Goal: Task Accomplishment & Management: Manage account settings

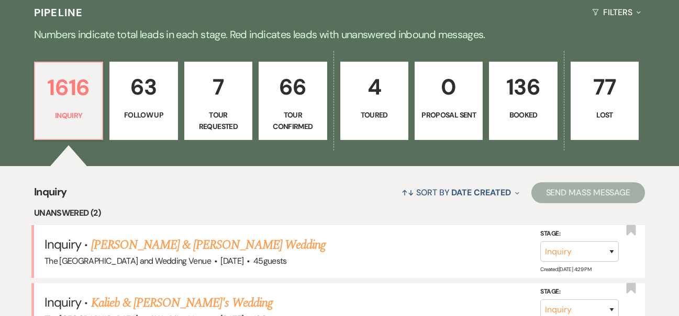
scroll to position [386, 0]
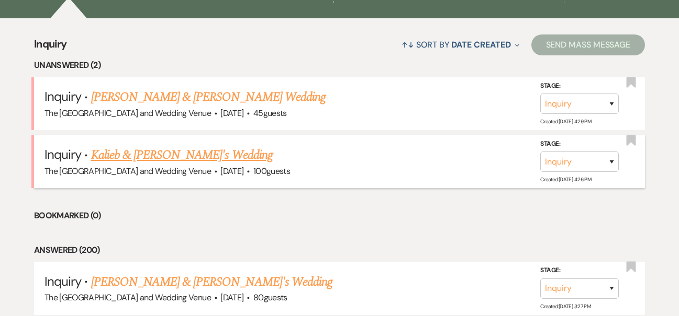
click at [182, 152] on link "Kalieb & [PERSON_NAME]'s Wedding" at bounding box center [182, 155] width 182 height 19
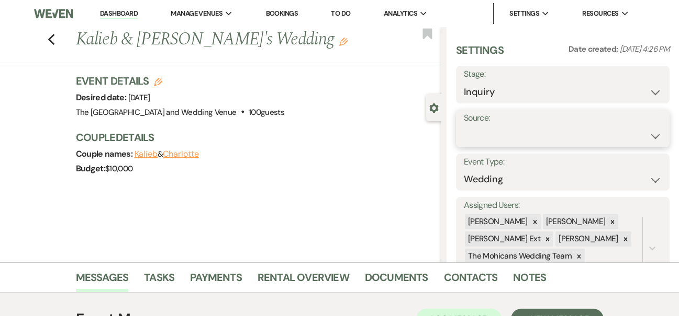
click at [508, 132] on select "Weven Venue Website Instagram Facebook Pinterest Google The Knot Wedding Wire H…" at bounding box center [562, 136] width 198 height 20
select select "5"
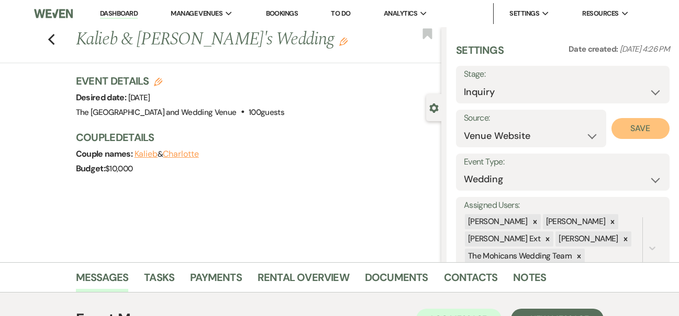
click at [626, 125] on button "Save" at bounding box center [640, 128] width 58 height 21
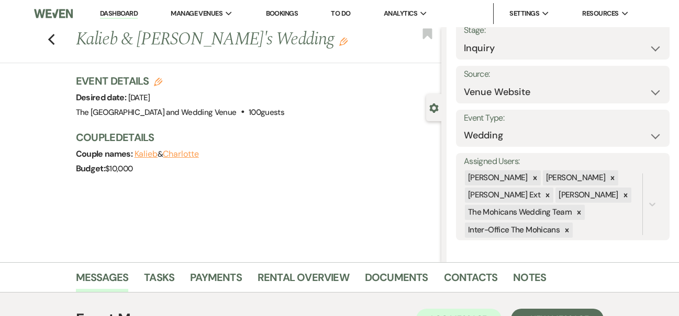
scroll to position [105, 0]
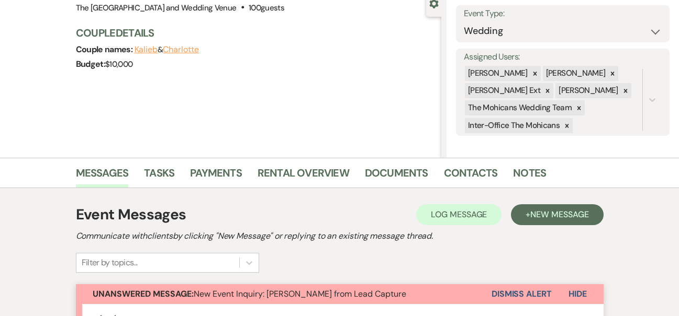
click at [514, 297] on button "Dismiss Alert" at bounding box center [521, 295] width 60 height 20
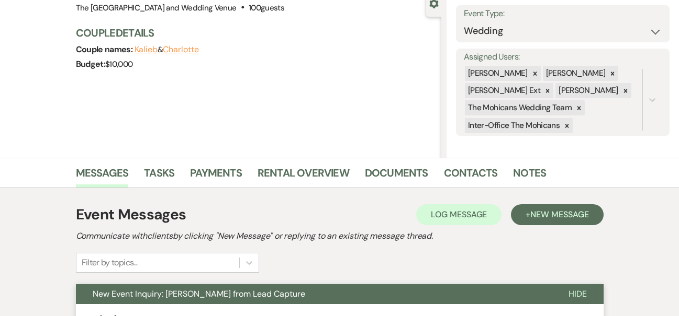
scroll to position [0, 0]
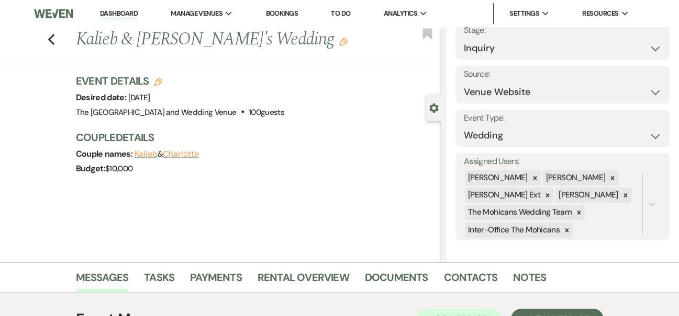
click at [126, 17] on link "Dashboard" at bounding box center [119, 14] width 38 height 10
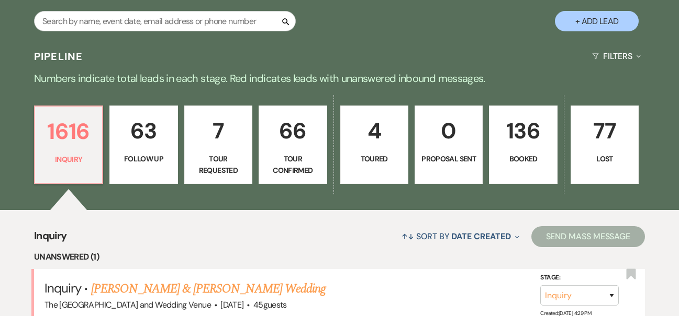
scroll to position [253, 0]
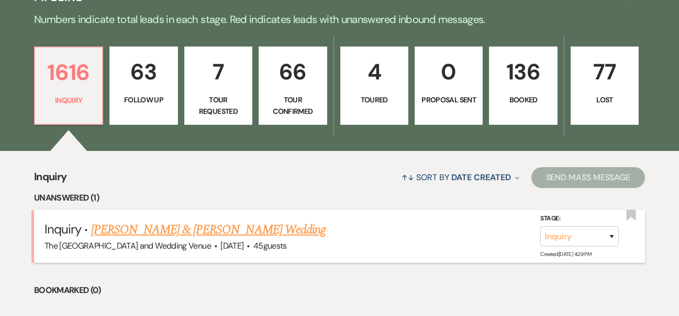
click at [215, 224] on link "[PERSON_NAME] & [PERSON_NAME] Wedding" at bounding box center [208, 230] width 234 height 19
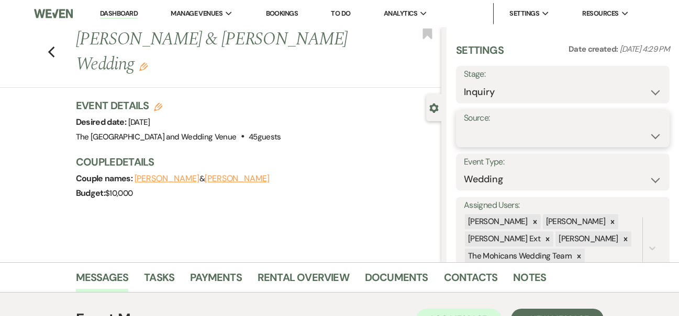
click at [505, 139] on select "Weven Venue Website Instagram Facebook Pinterest Google The Knot Wedding Wire H…" at bounding box center [562, 136] width 198 height 20
select select "5"
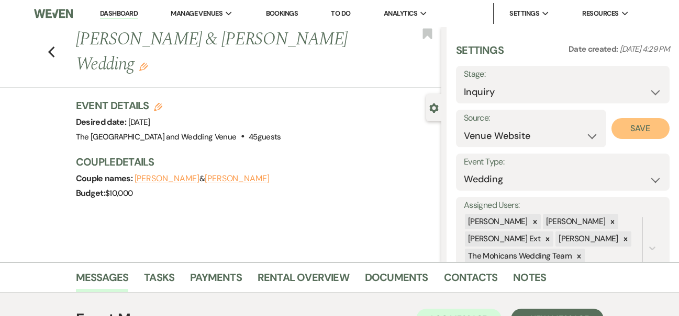
click at [616, 128] on button "Save" at bounding box center [640, 128] width 58 height 21
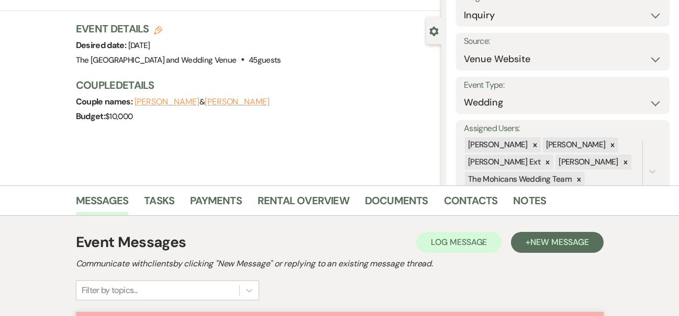
scroll to position [119, 0]
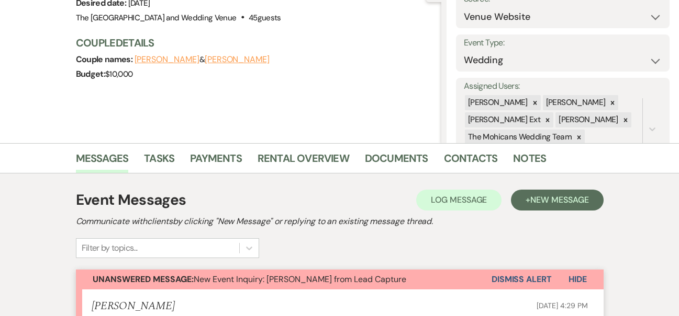
click at [503, 282] on button "Dismiss Alert" at bounding box center [521, 280] width 60 height 20
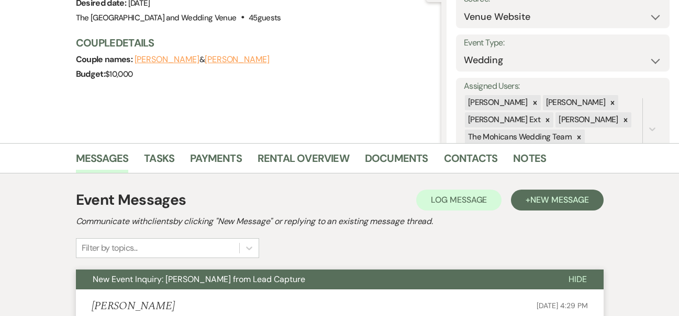
scroll to position [0, 0]
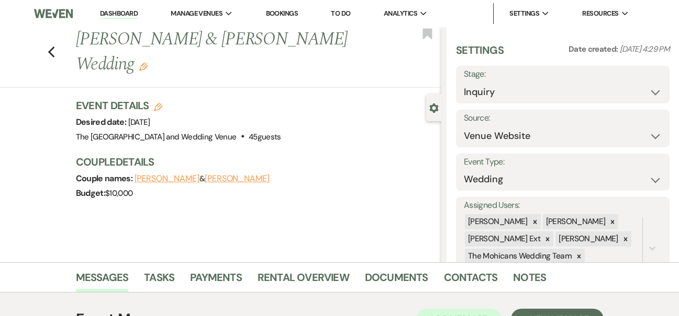
click at [130, 10] on link "Dashboard" at bounding box center [119, 14] width 38 height 10
